Goal: Find specific fact: Find specific fact

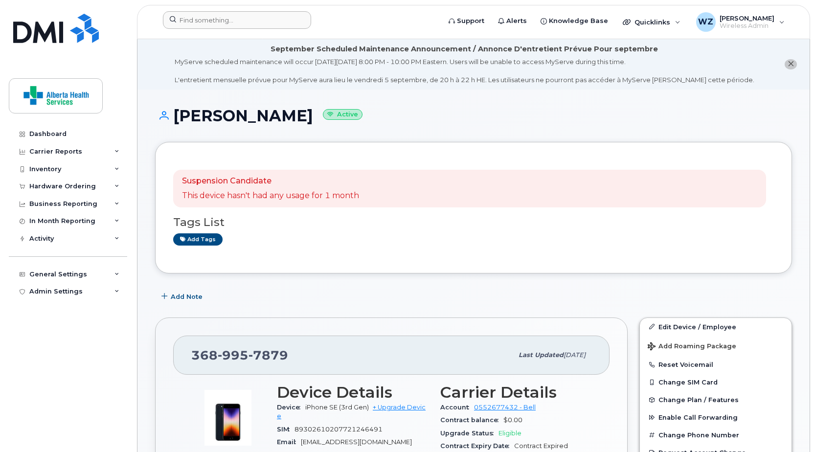
scroll to position [98, 0]
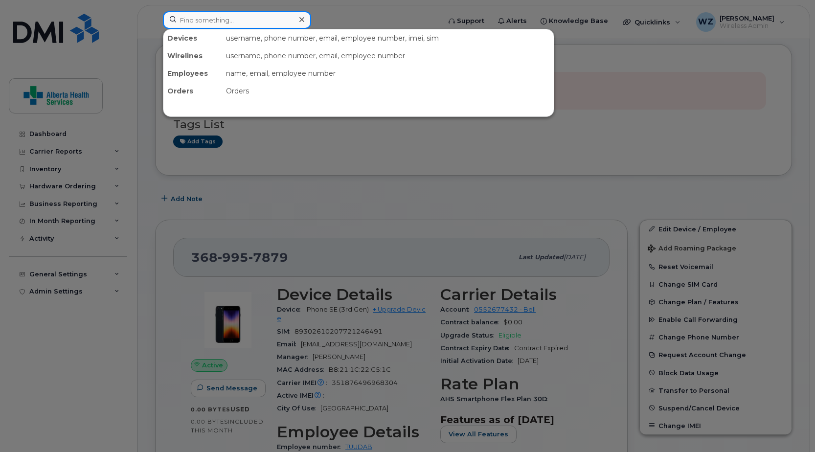
click at [222, 20] on input at bounding box center [237, 20] width 148 height 18
paste input "403-852-6912"
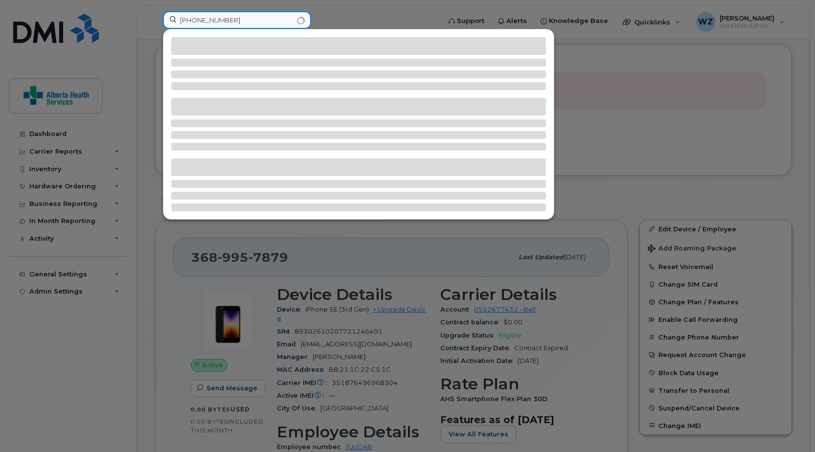
type input "403-852-6912"
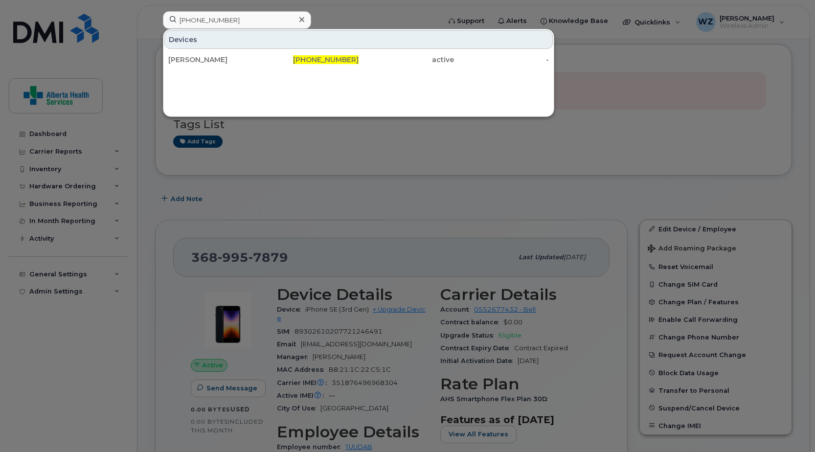
drag, startPoint x: 244, startPoint y: 62, endPoint x: 247, endPoint y: 71, distance: 9.4
click at [244, 62] on div "Carolyn Morgan" at bounding box center [215, 60] width 95 height 10
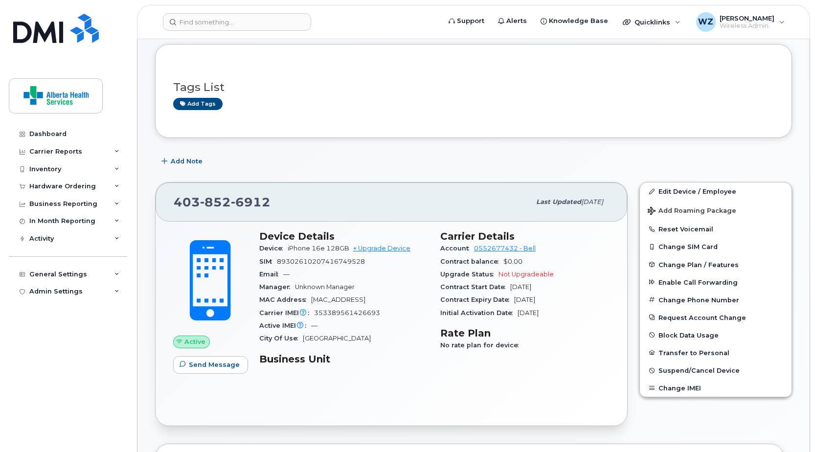
scroll to position [196, 0]
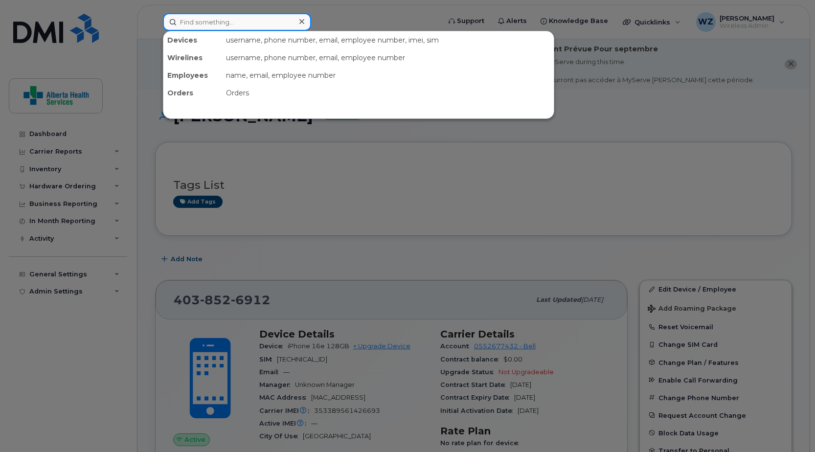
paste input "587-253-1514"
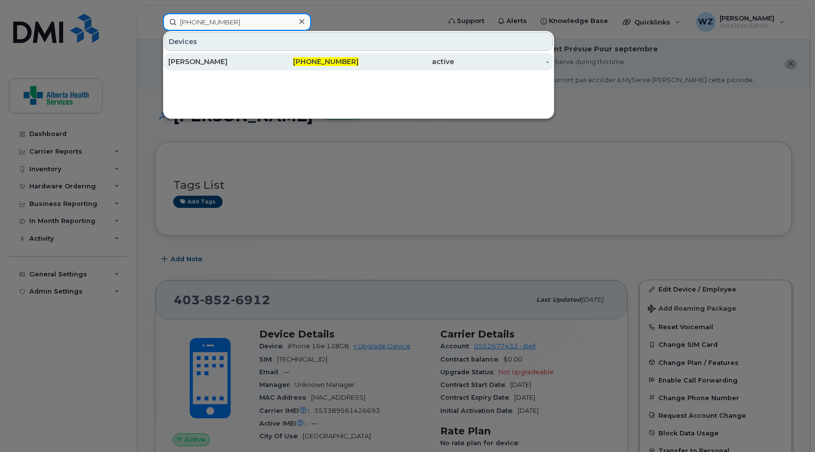
type input "587-253-1514"
click at [236, 63] on div "Karen Stein" at bounding box center [215, 62] width 95 height 10
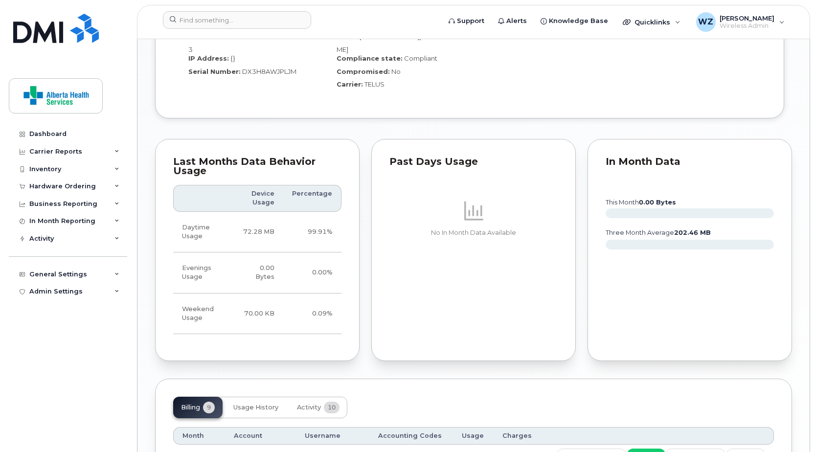
scroll to position [587, 0]
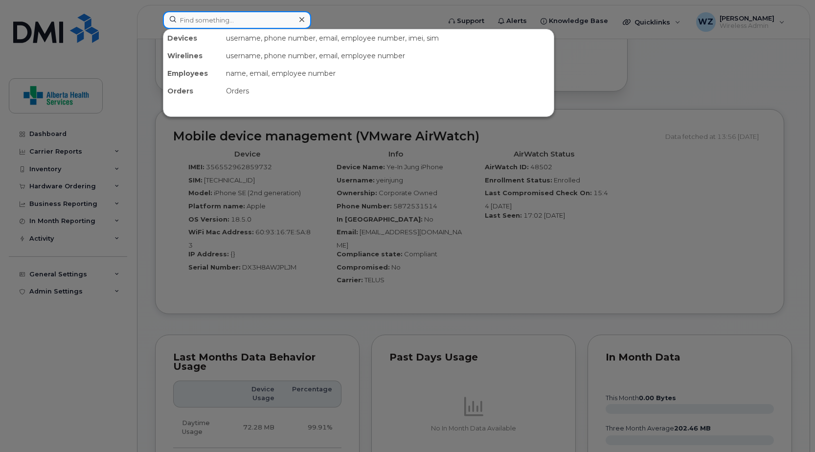
paste input "403-829-0789"
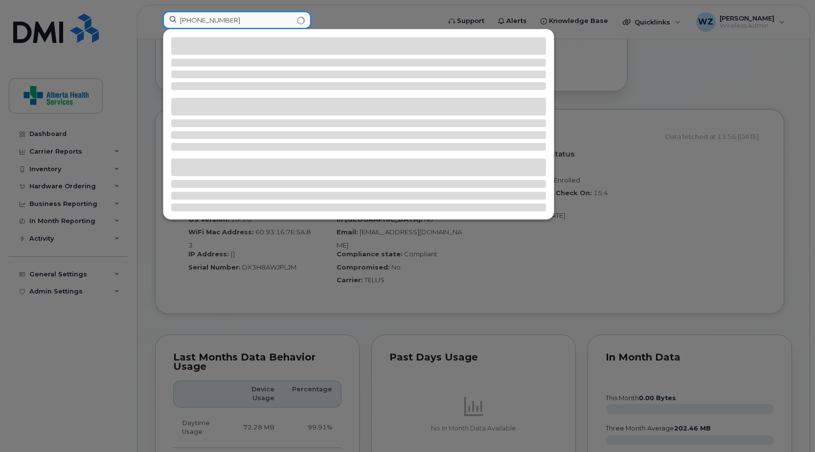
type input "403-829-0789"
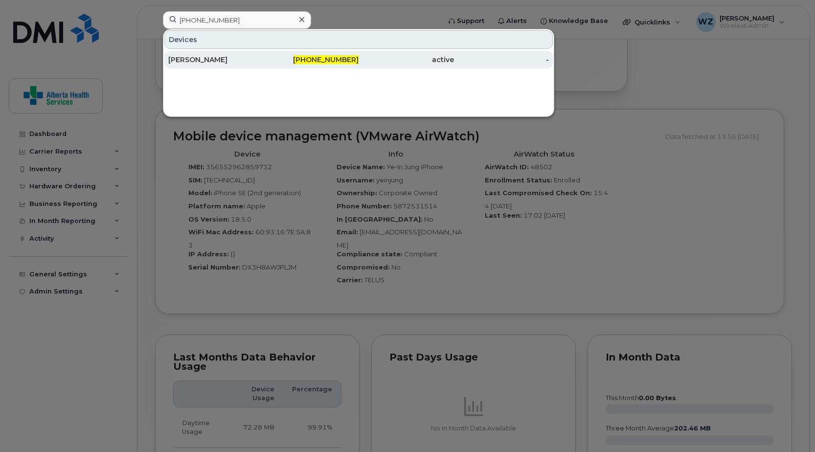
click at [240, 56] on div "[PERSON_NAME]" at bounding box center [215, 60] width 95 height 10
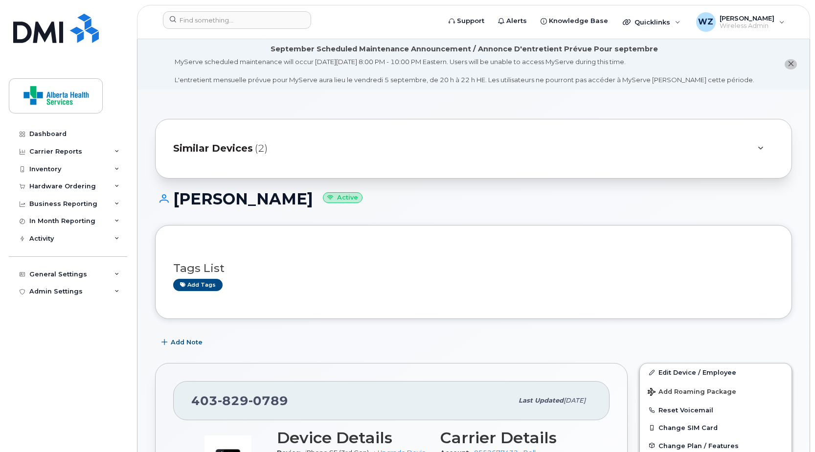
scroll to position [293, 0]
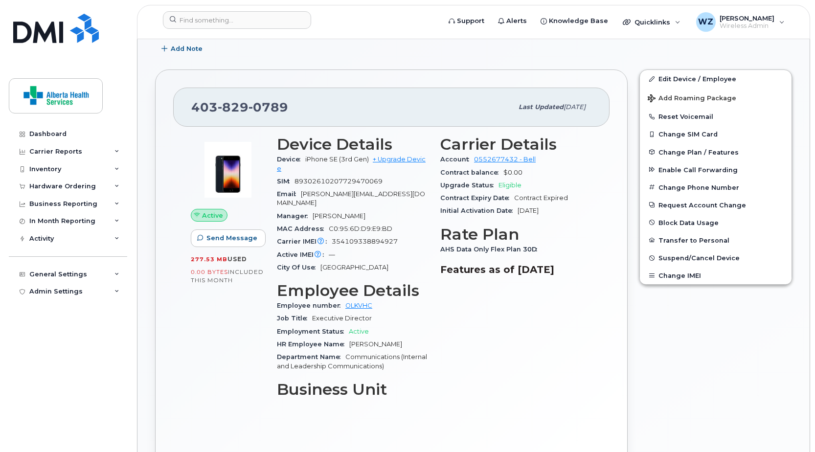
click at [535, 210] on span "[DATE]" at bounding box center [527, 210] width 21 height 7
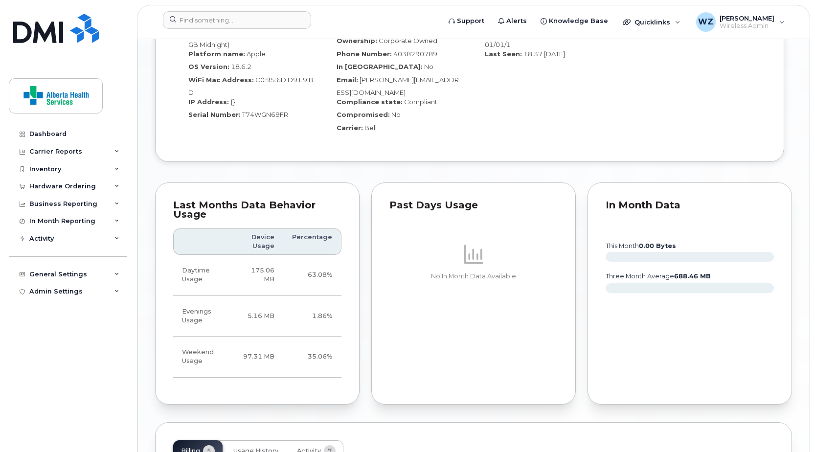
scroll to position [1055, 0]
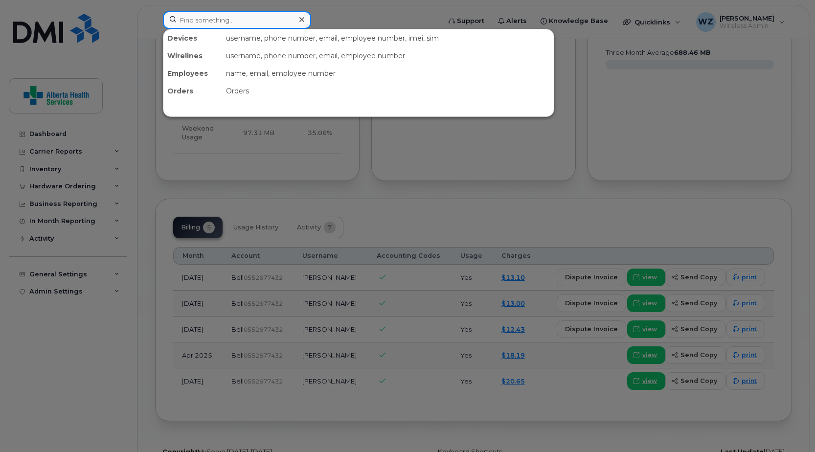
paste input "5872531249"
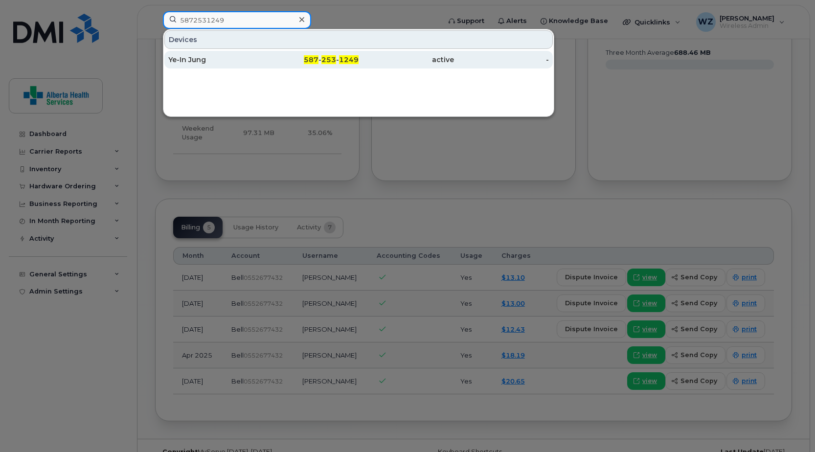
type input "5872531249"
click at [215, 64] on div "Ye-In Jung" at bounding box center [215, 60] width 95 height 10
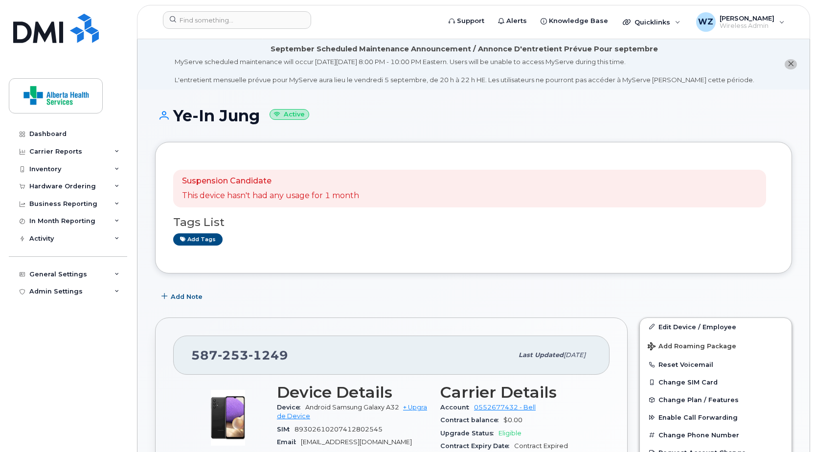
scroll to position [196, 0]
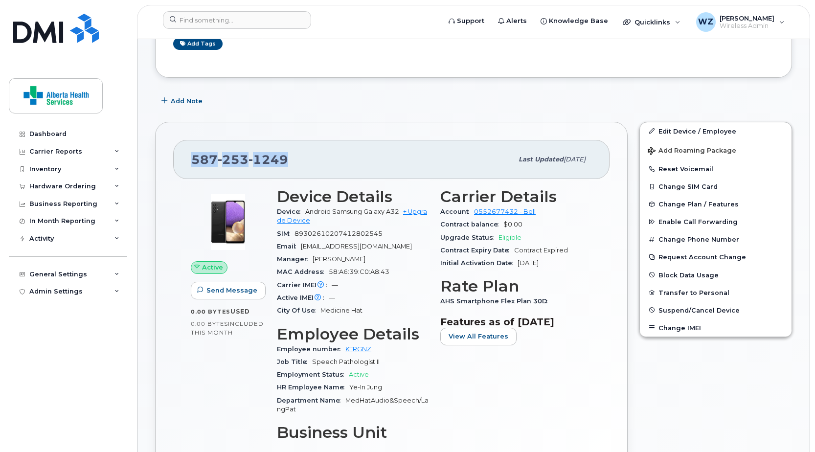
drag, startPoint x: 300, startPoint y: 162, endPoint x: 164, endPoint y: 161, distance: 135.5
click at [164, 161] on div "[PHONE_NUMBER] Last updated [DATE] Active Send Message 0.00 Bytes  used 0.00 By…" at bounding box center [391, 317] width 472 height 390
copy span "[PHONE_NUMBER]"
